Goal: Task Accomplishment & Management: Manage account settings

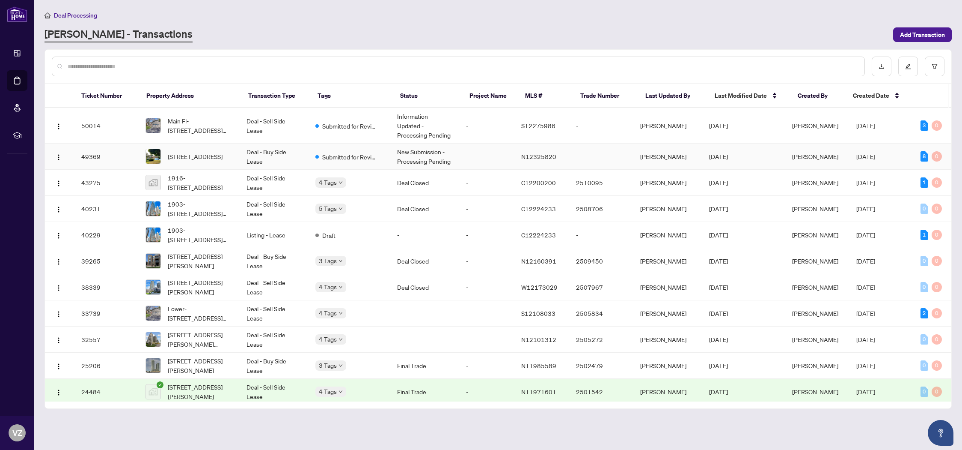
click at [194, 152] on span "[STREET_ADDRESS]" at bounding box center [195, 156] width 55 height 9
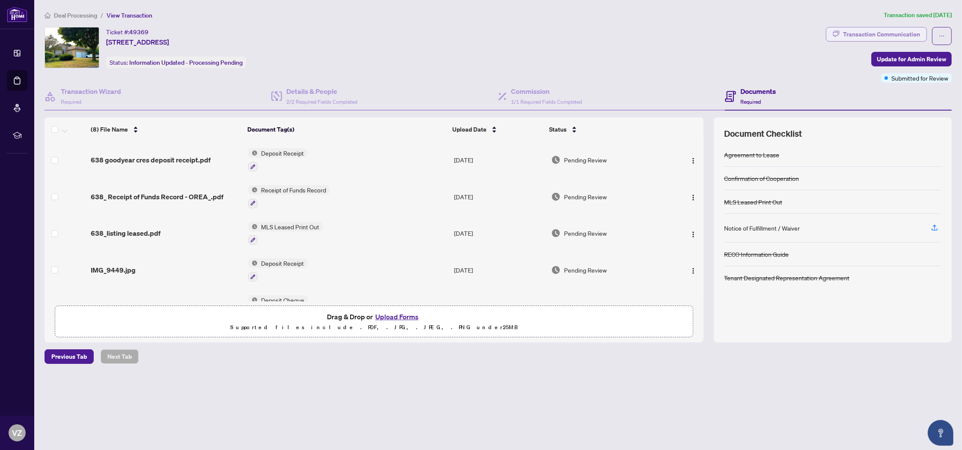
click at [849, 34] on div "Transaction Communication" at bounding box center [881, 34] width 77 height 14
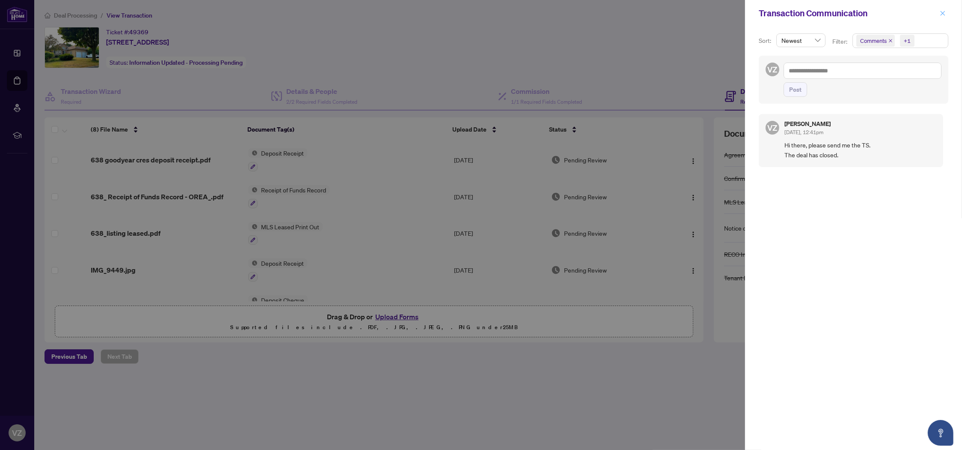
click at [941, 12] on icon "close" at bounding box center [943, 13] width 6 height 6
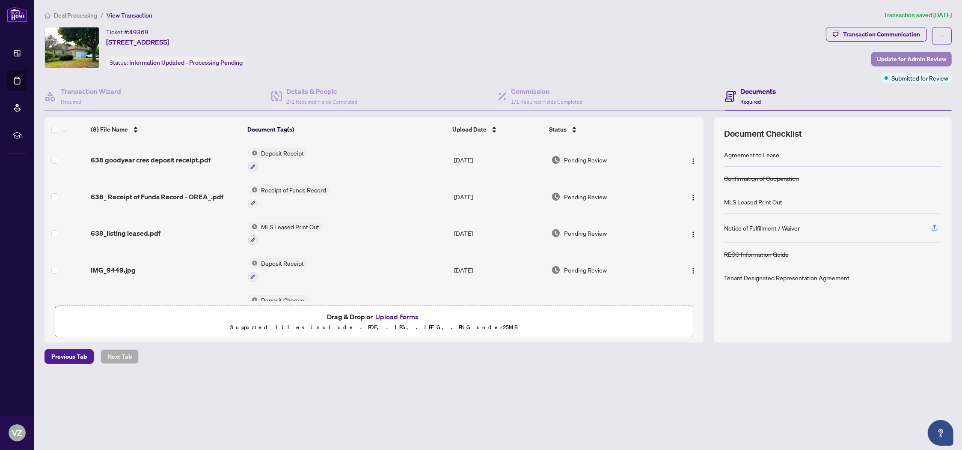
click at [908, 60] on span "Update for Admin Review" at bounding box center [911, 59] width 69 height 14
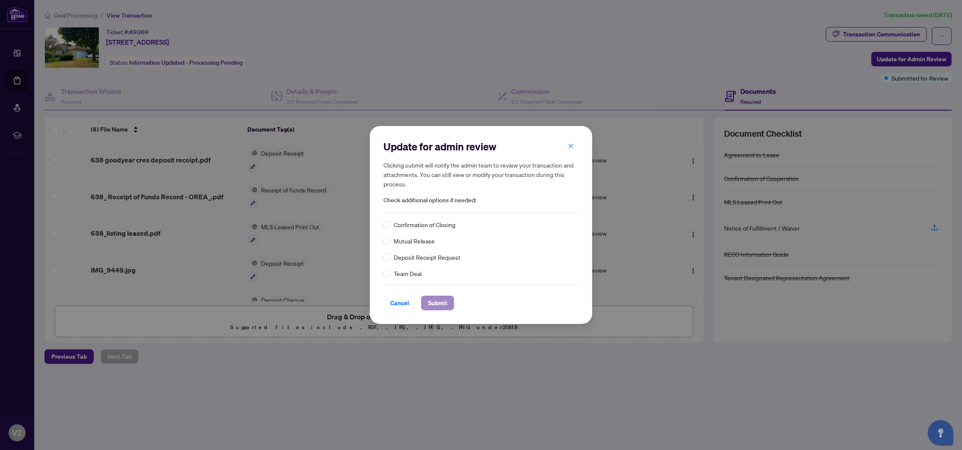
click at [439, 301] on span "Submit" at bounding box center [437, 303] width 19 height 14
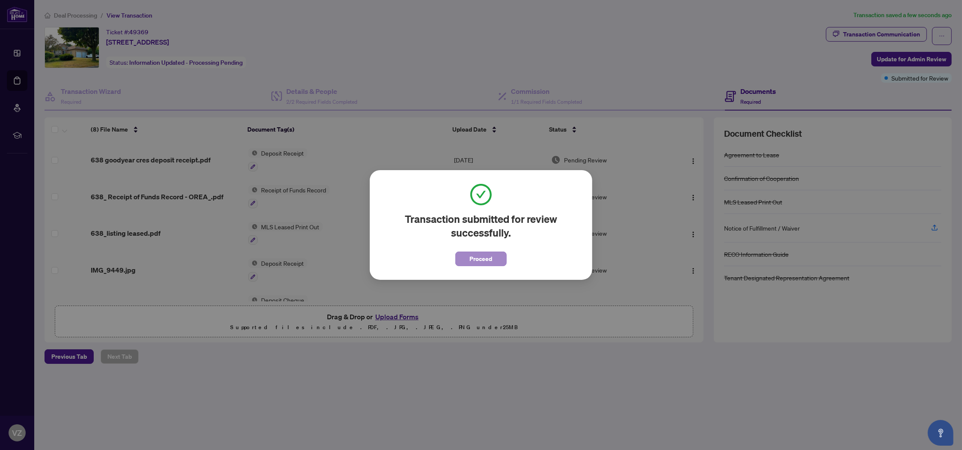
click at [493, 258] on button "Proceed" at bounding box center [481, 258] width 51 height 15
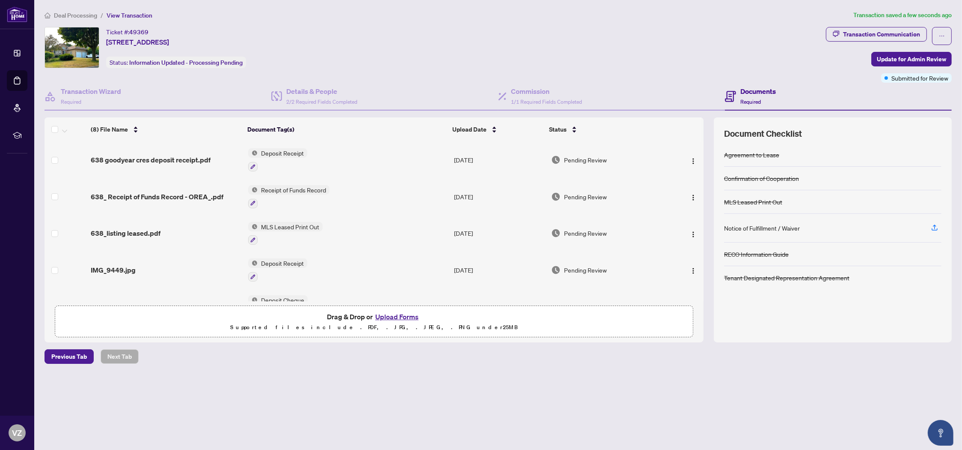
click at [620, 45] on div "Ticket #: 49369 [STREET_ADDRESS] Status: Information Updated - Processing Pendi…" at bounding box center [434, 47] width 778 height 41
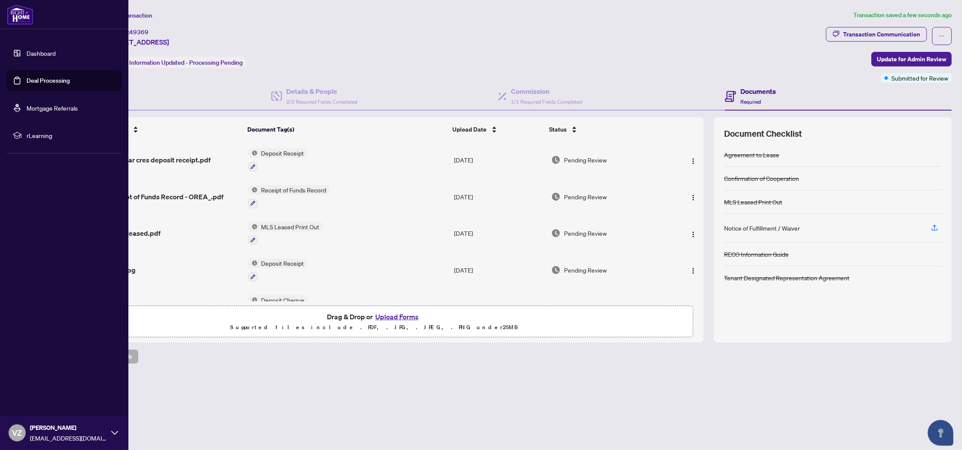
click at [30, 51] on link "Dashboard" at bounding box center [41, 53] width 29 height 8
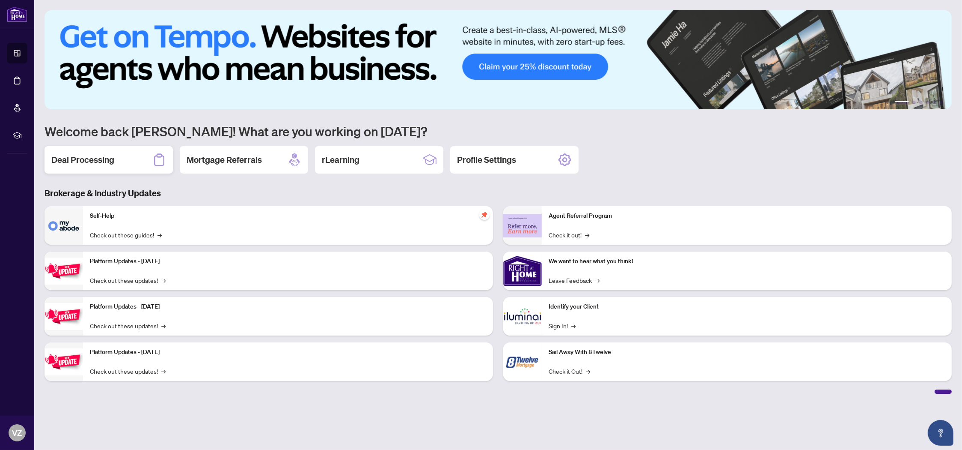
click at [93, 160] on h2 "Deal Processing" at bounding box center [82, 160] width 63 height 12
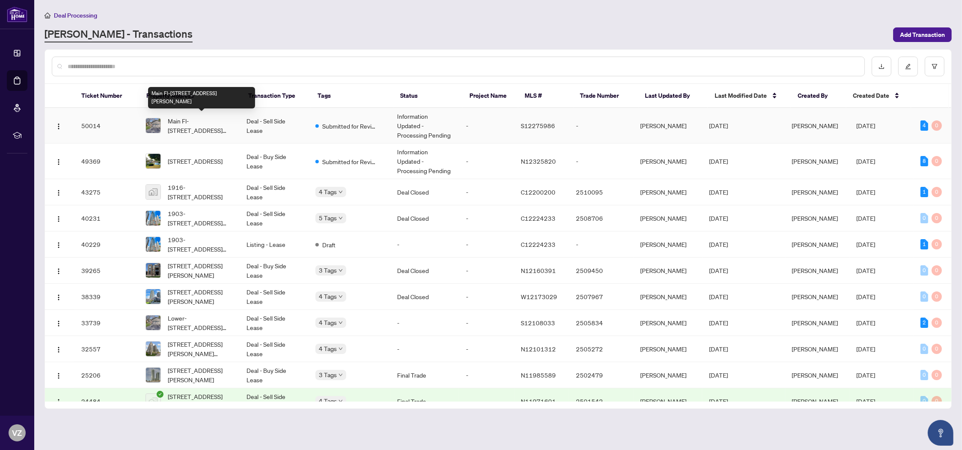
click at [190, 125] on span "Main Fl-[STREET_ADDRESS][PERSON_NAME]" at bounding box center [200, 125] width 65 height 19
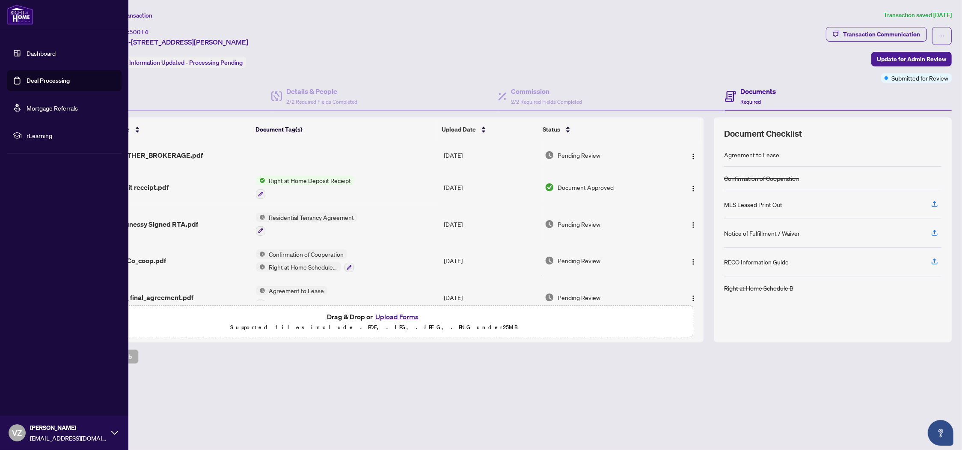
click at [36, 53] on link "Dashboard" at bounding box center [41, 53] width 29 height 8
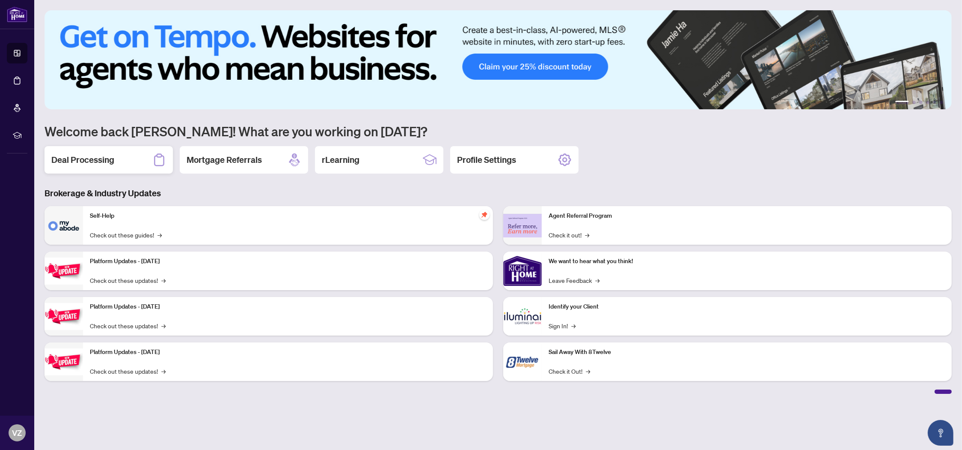
click at [104, 162] on h2 "Deal Processing" at bounding box center [82, 160] width 63 height 12
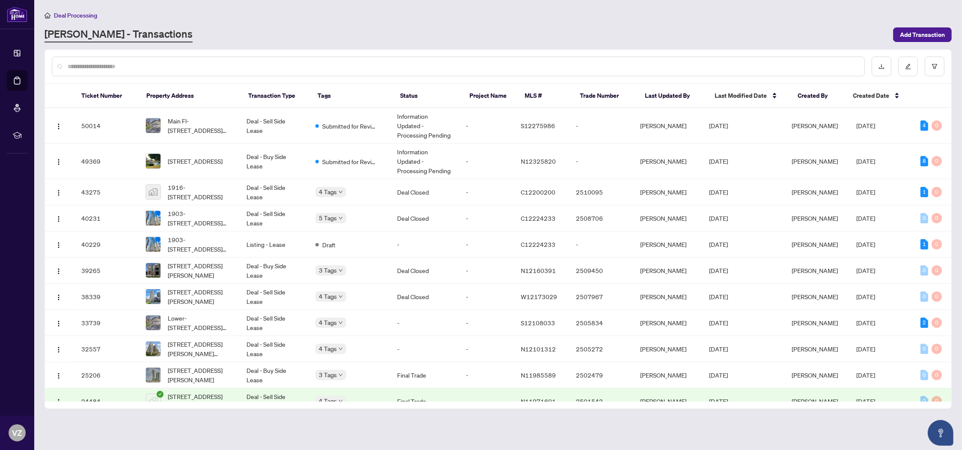
click at [563, 27] on div "[PERSON_NAME] - Transactions" at bounding box center [467, 34] width 844 height 15
